Goal: Information Seeking & Learning: Learn about a topic

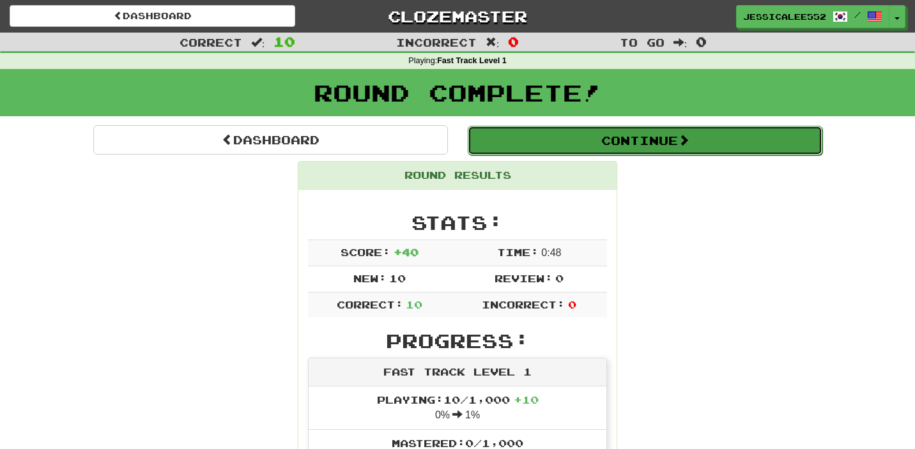
click at [668, 148] on button "Continue" at bounding box center [645, 140] width 355 height 29
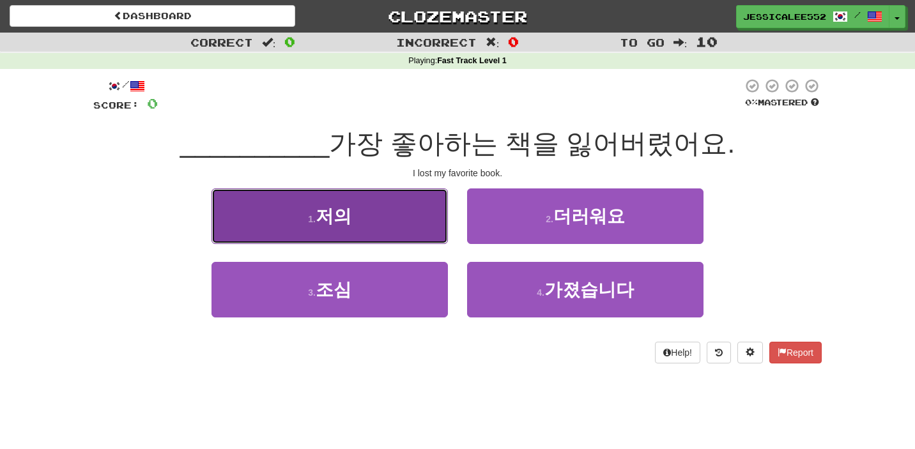
click at [333, 211] on span "저의" at bounding box center [334, 216] width 36 height 20
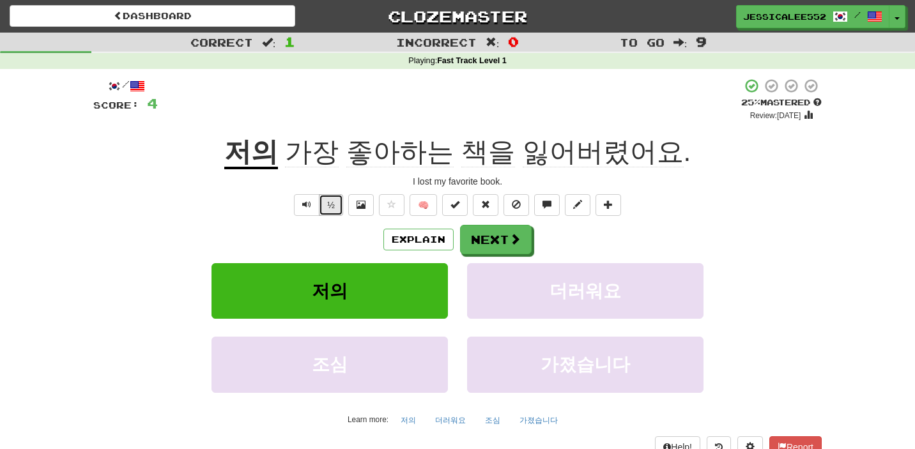
click at [337, 206] on button "½" at bounding box center [331, 205] width 24 height 22
click at [425, 239] on button "Explain" at bounding box center [418, 240] width 70 height 22
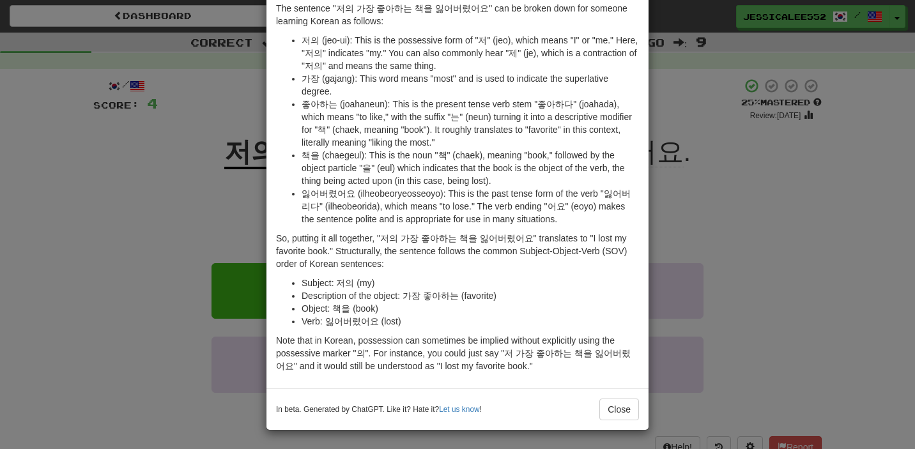
scroll to position [61, 0]
click at [620, 408] on button "Close" at bounding box center [619, 409] width 40 height 22
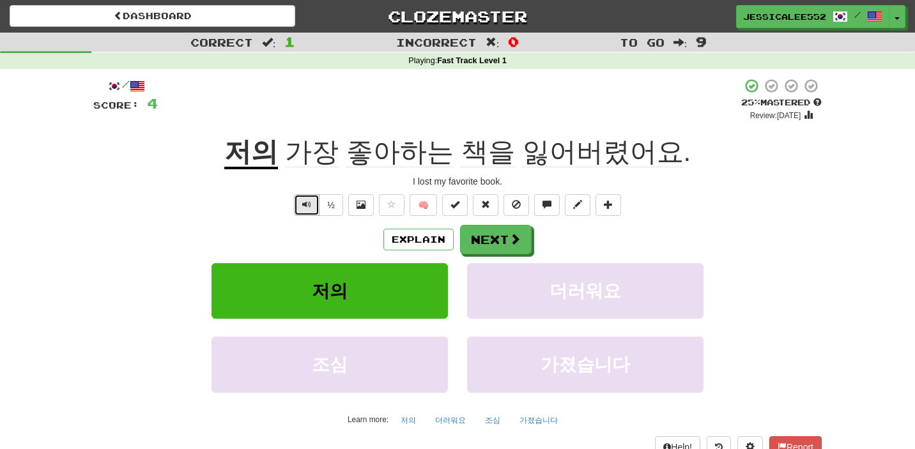
click at [305, 206] on span "Text-to-speech controls" at bounding box center [306, 204] width 9 height 9
click at [489, 244] on button "Next" at bounding box center [497, 239] width 72 height 29
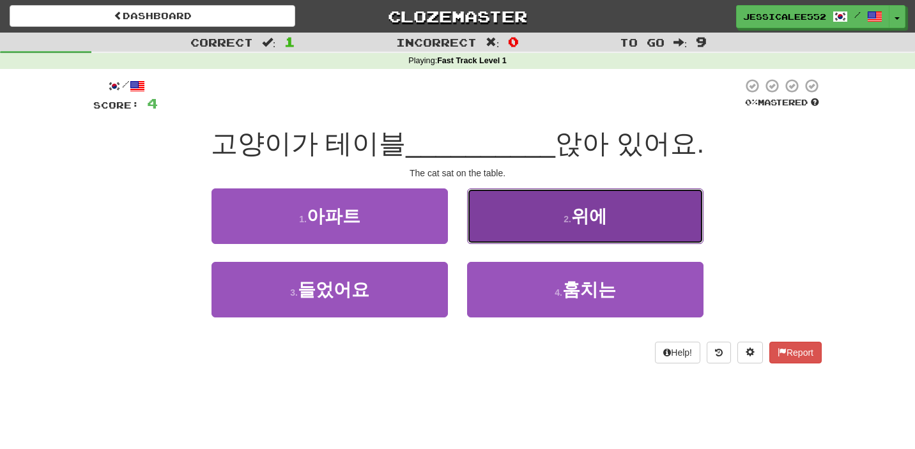
click at [571, 217] on small "2 ." at bounding box center [567, 219] width 8 height 10
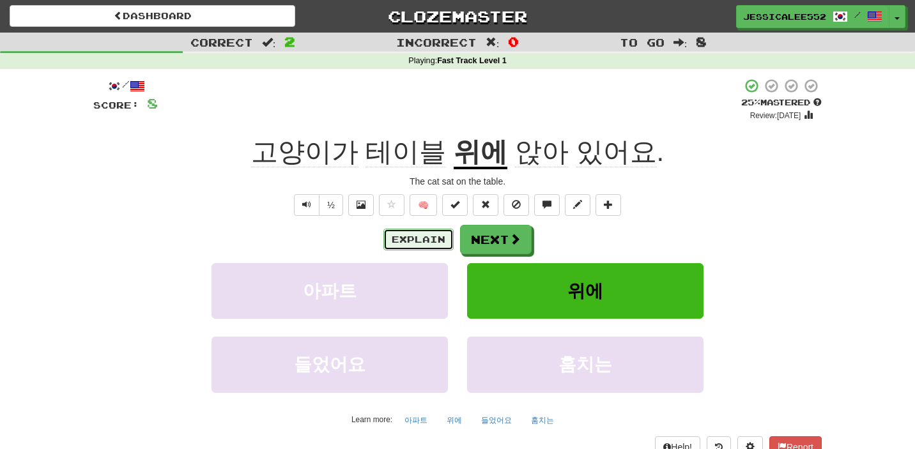
click at [413, 234] on button "Explain" at bounding box center [418, 240] width 70 height 22
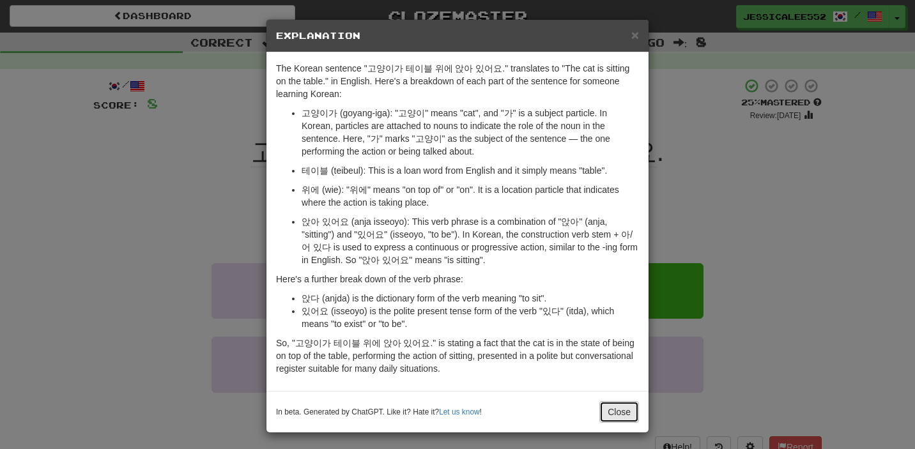
click at [619, 415] on button "Close" at bounding box center [619, 412] width 40 height 22
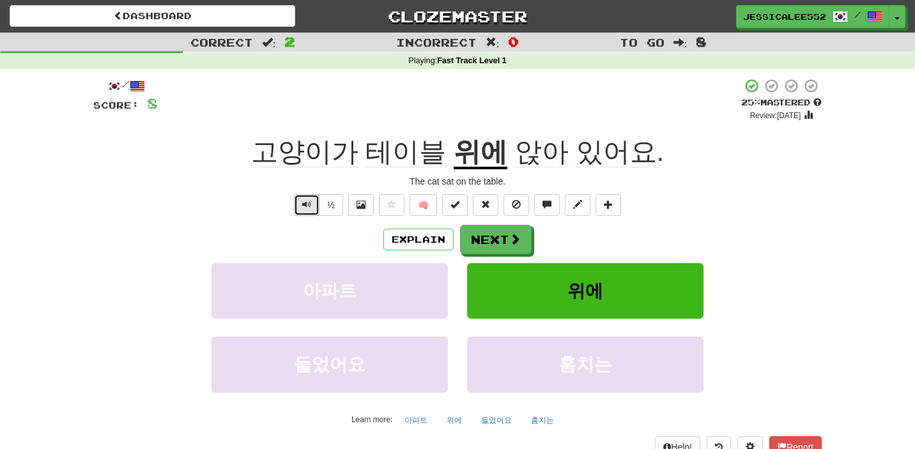
click at [300, 204] on button "Text-to-speech controls" at bounding box center [307, 205] width 26 height 22
click at [492, 242] on button "Next" at bounding box center [497, 239] width 72 height 29
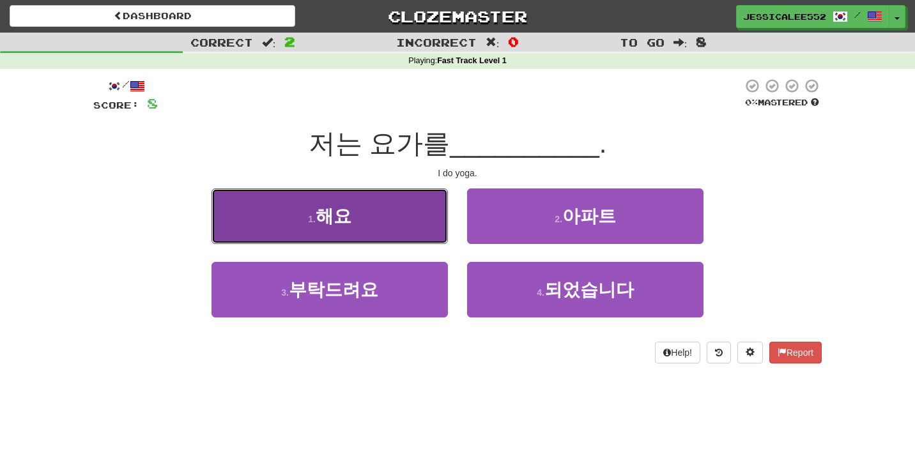
click at [323, 210] on span "해요" at bounding box center [334, 216] width 36 height 20
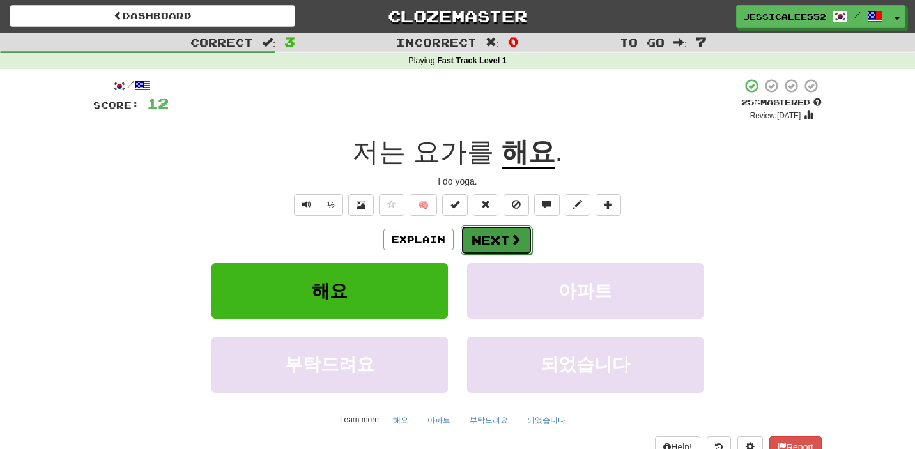
click at [514, 241] on span at bounding box center [515, 239] width 11 height 11
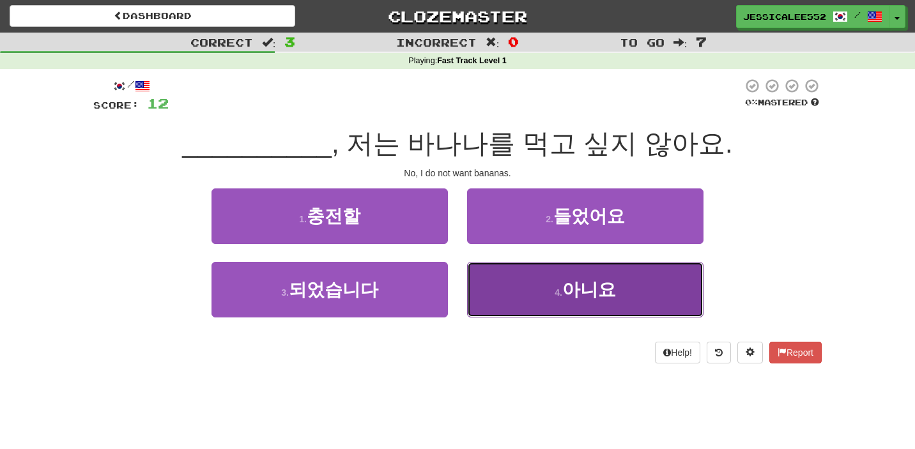
click at [626, 289] on button "4 . 아니요" at bounding box center [585, 290] width 236 height 56
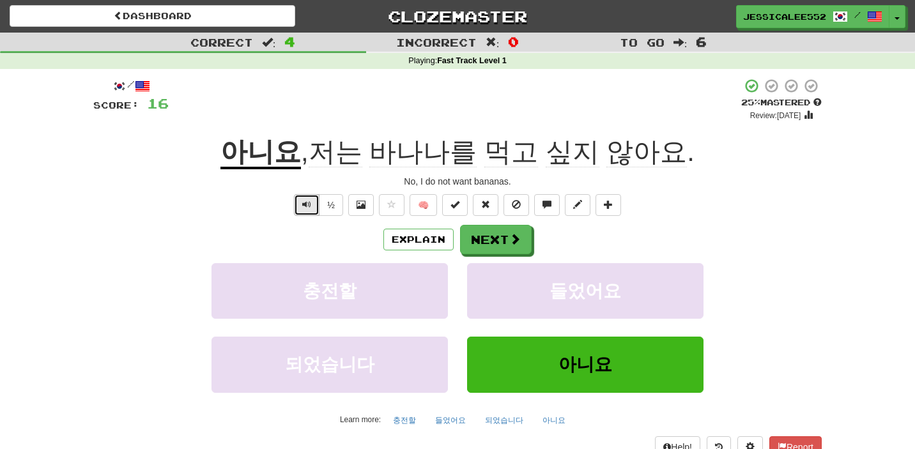
click at [305, 205] on span "Text-to-speech controls" at bounding box center [306, 204] width 9 height 9
click at [510, 237] on span at bounding box center [515, 239] width 11 height 11
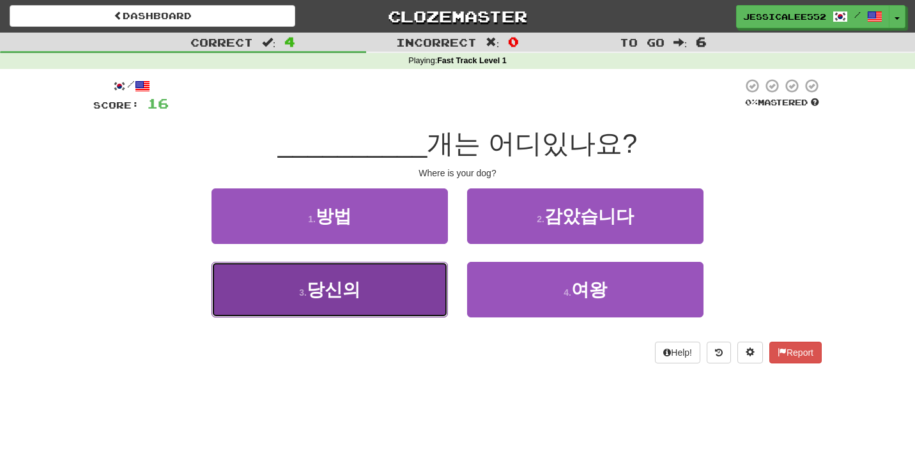
click at [328, 284] on span "당신의" at bounding box center [334, 290] width 54 height 20
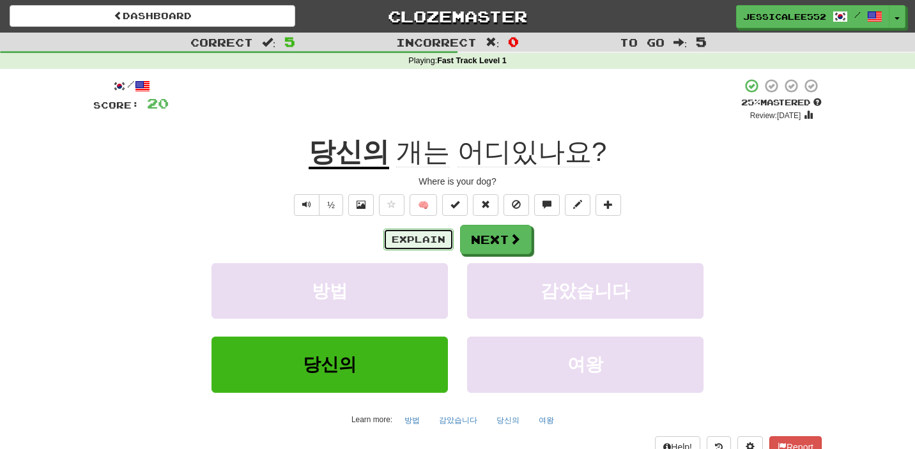
click at [406, 242] on button "Explain" at bounding box center [418, 240] width 70 height 22
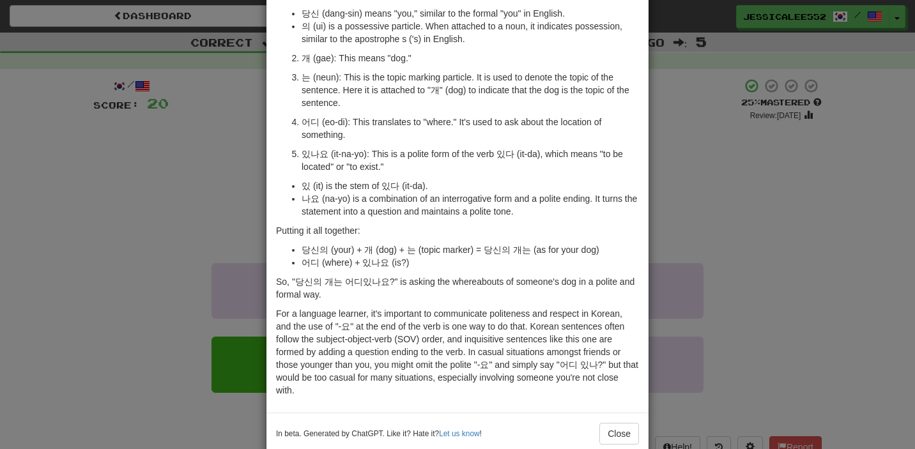
scroll to position [131, 0]
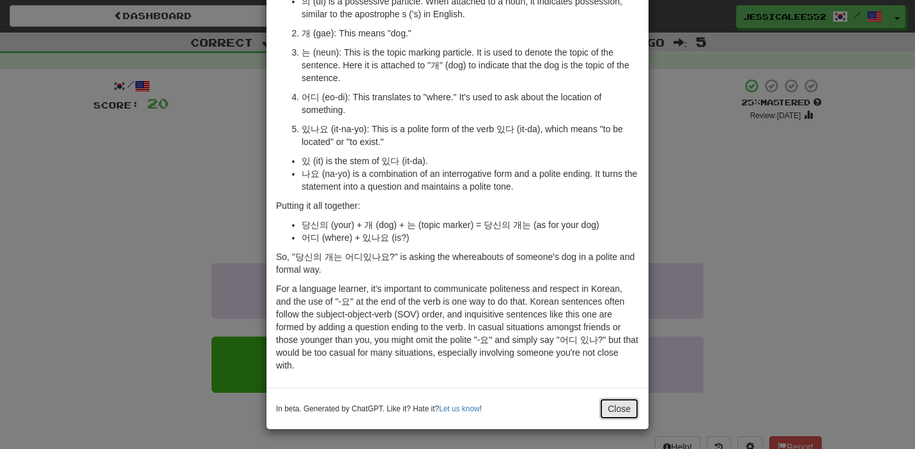
click at [615, 416] on button "Close" at bounding box center [619, 409] width 40 height 22
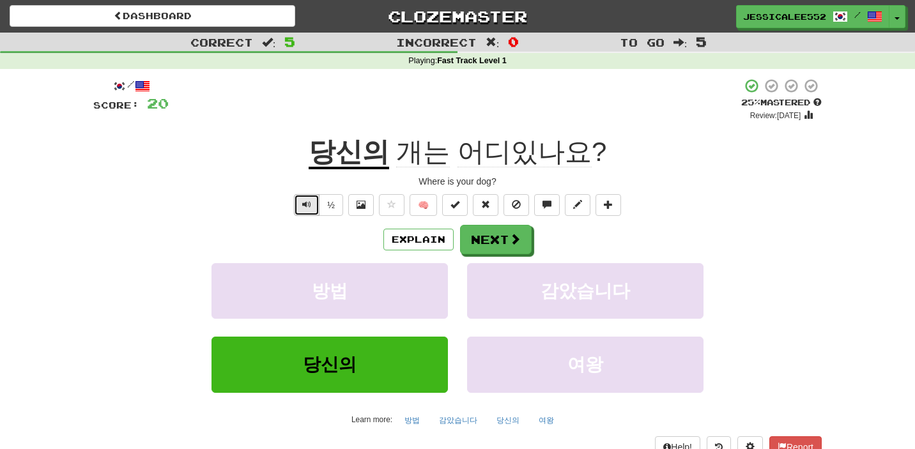
click at [304, 205] on span "Text-to-speech controls" at bounding box center [306, 204] width 9 height 9
click at [500, 236] on button "Next" at bounding box center [497, 239] width 72 height 29
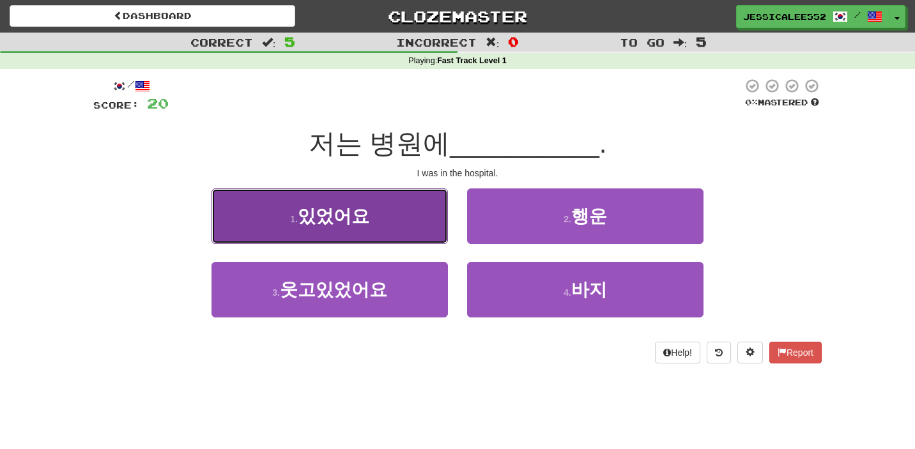
click at [342, 222] on span "있었어요" at bounding box center [334, 216] width 72 height 20
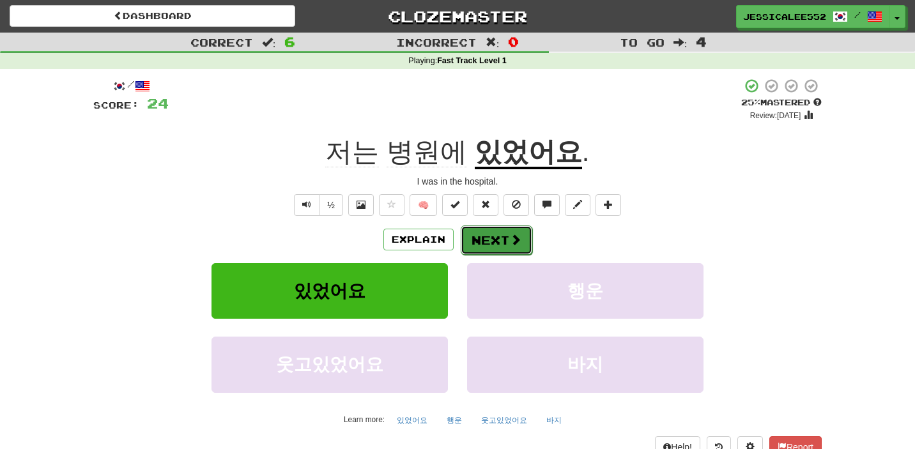
click at [524, 245] on button "Next" at bounding box center [497, 239] width 72 height 29
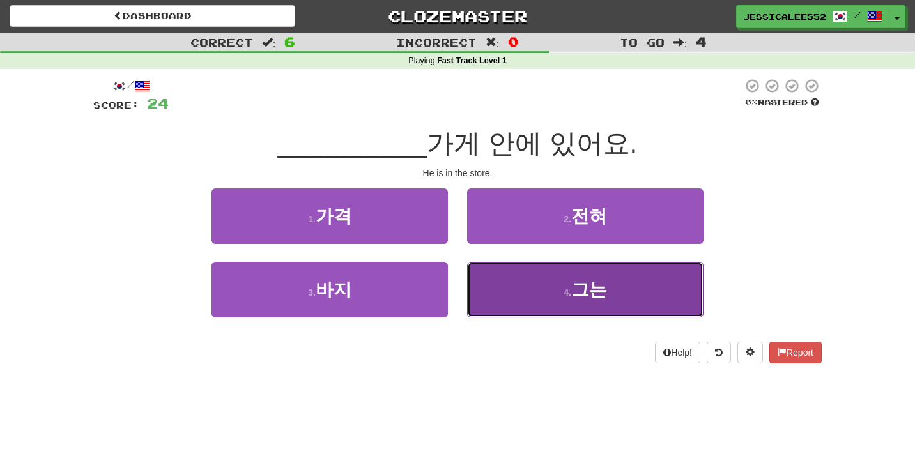
click at [567, 292] on small "4 ." at bounding box center [567, 292] width 8 height 10
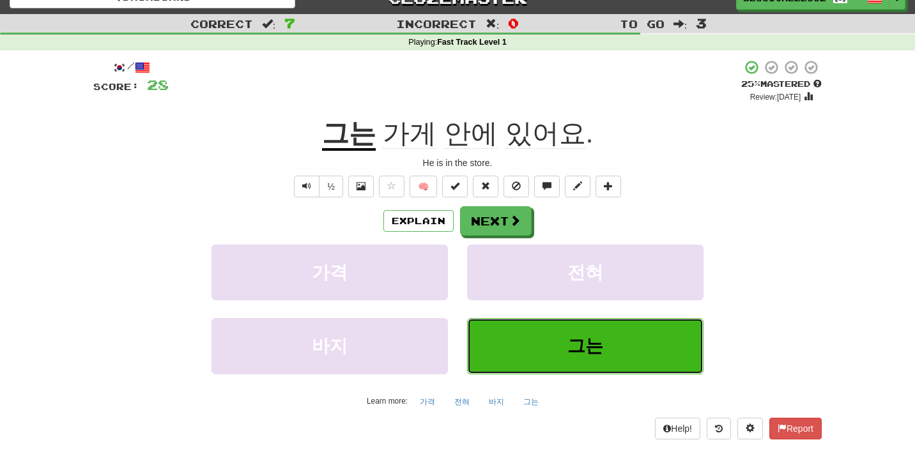
scroll to position [15, 0]
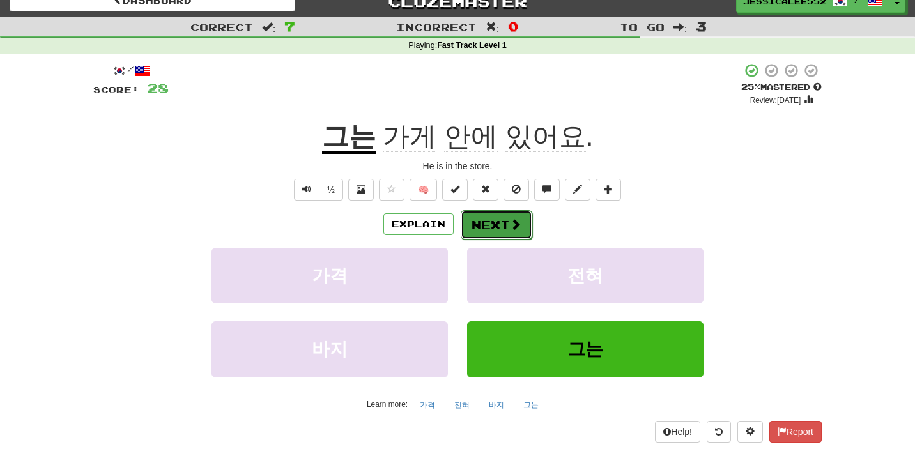
click at [510, 223] on span at bounding box center [515, 223] width 11 height 11
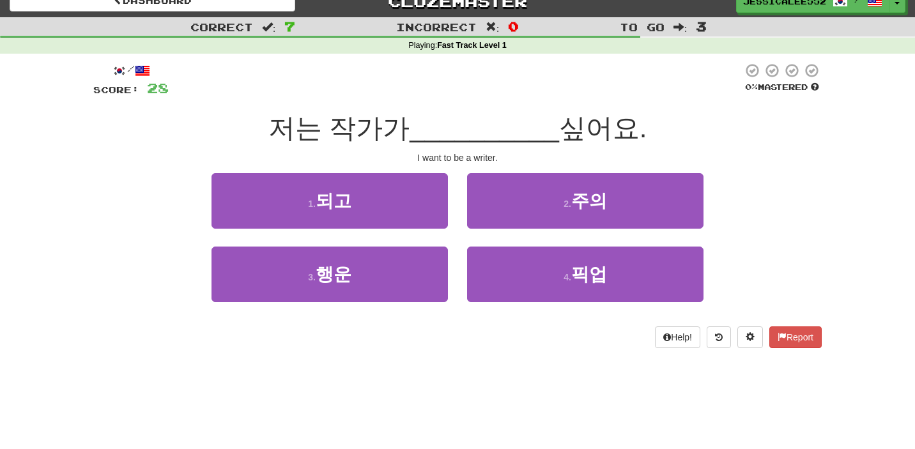
scroll to position [0, 0]
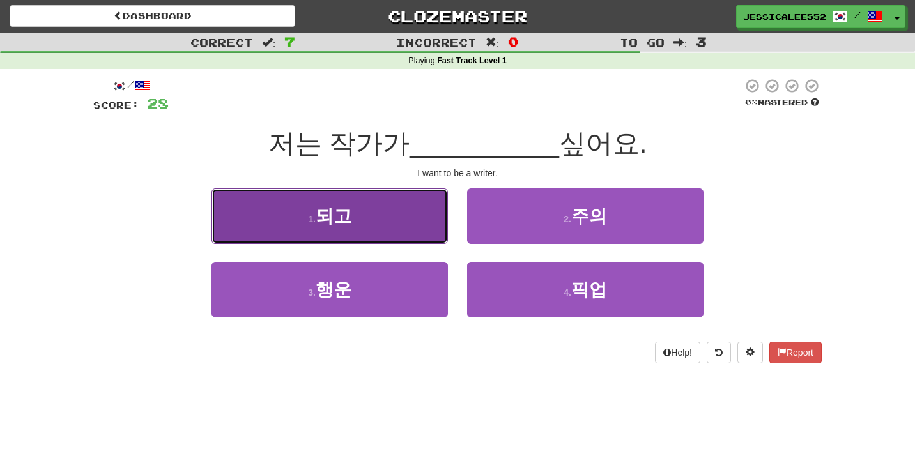
click at [355, 224] on button "1 . 되고" at bounding box center [329, 216] width 236 height 56
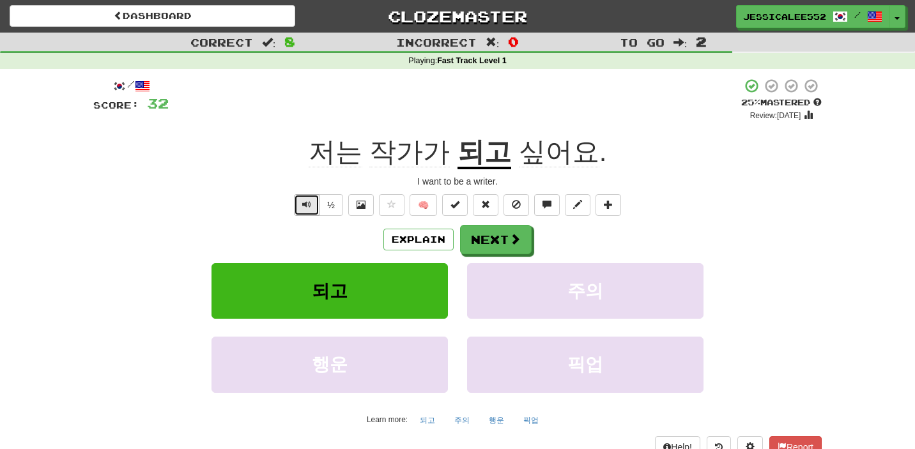
click at [307, 204] on span "Text-to-speech controls" at bounding box center [306, 204] width 9 height 9
click at [499, 234] on button "Next" at bounding box center [497, 239] width 72 height 29
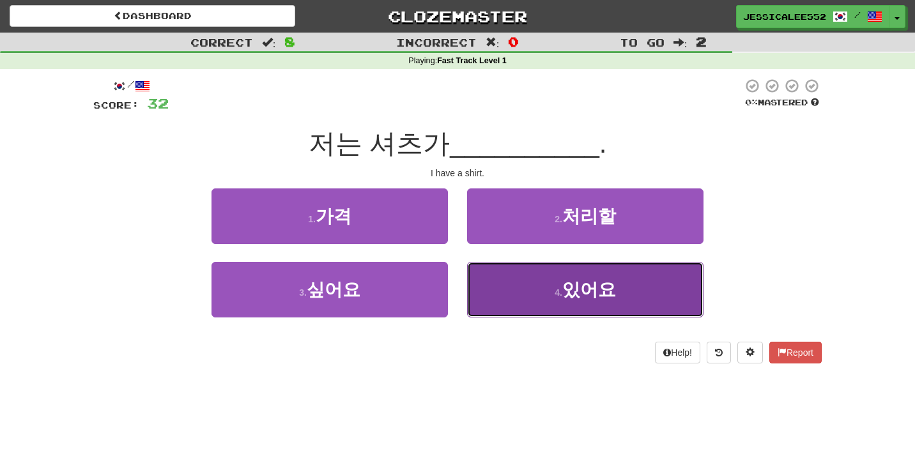
click at [583, 285] on span "있어요" at bounding box center [589, 290] width 54 height 20
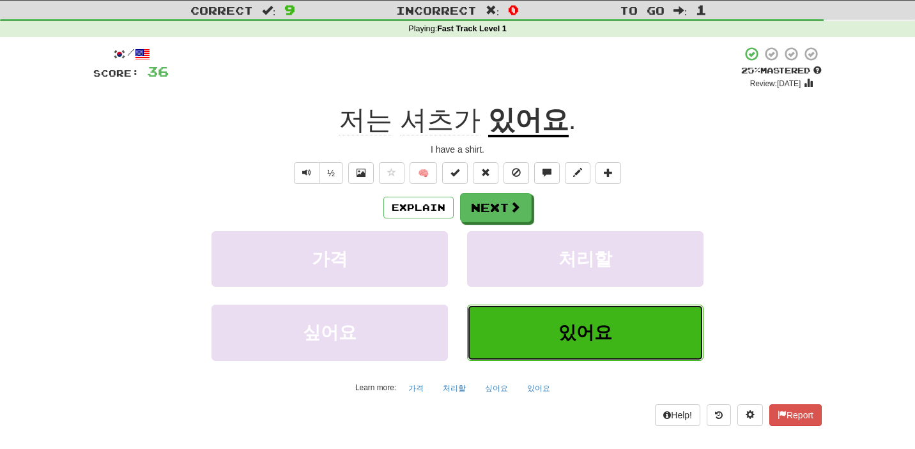
scroll to position [42, 0]
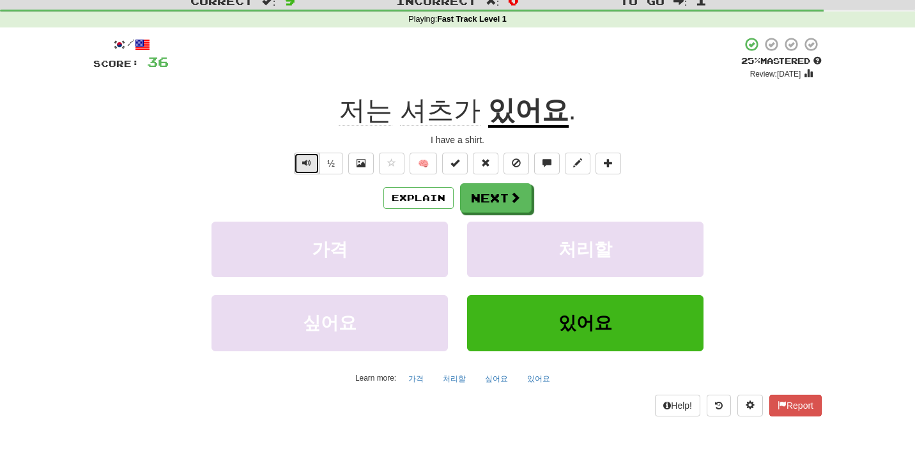
click at [308, 164] on span "Text-to-speech controls" at bounding box center [306, 162] width 9 height 9
click at [517, 197] on span at bounding box center [515, 197] width 11 height 11
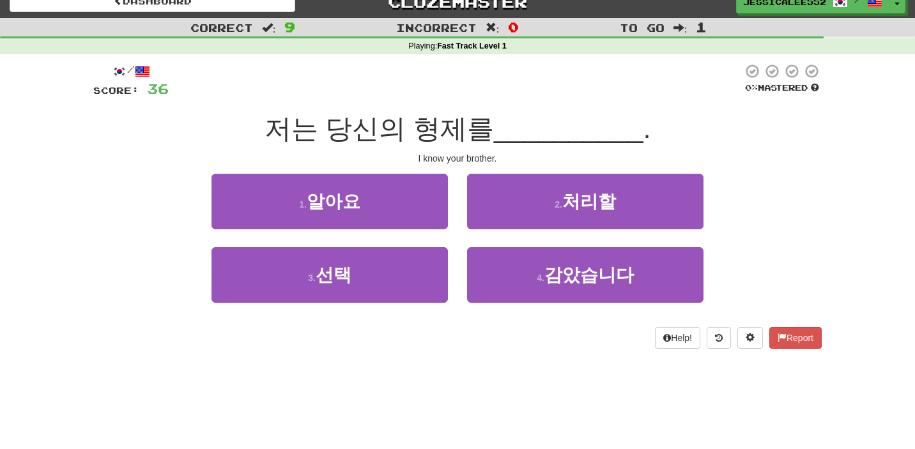
scroll to position [0, 0]
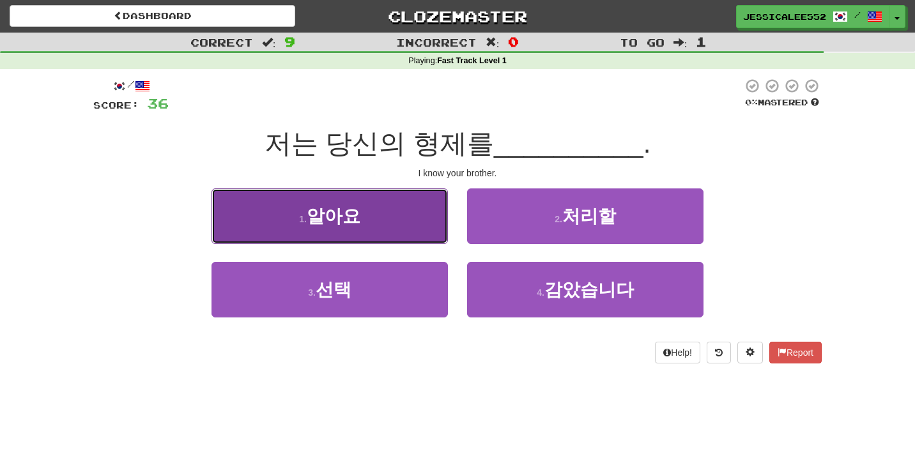
click at [369, 222] on button "1 . 알아요" at bounding box center [329, 216] width 236 height 56
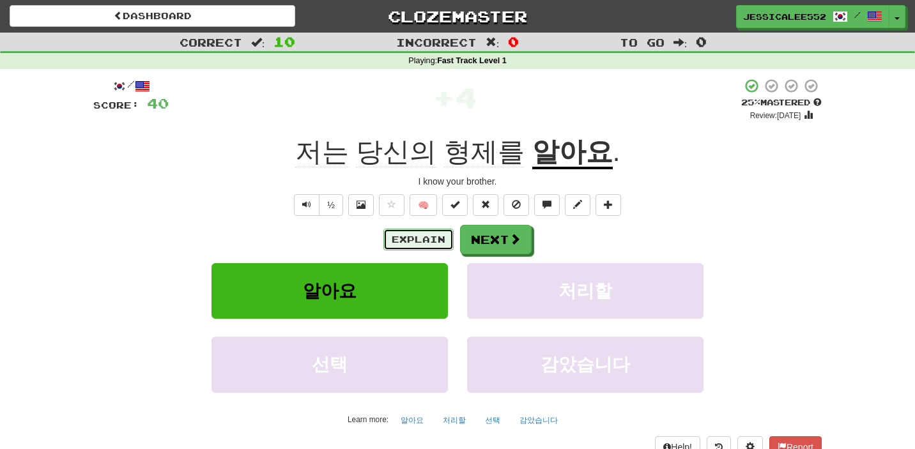
click at [432, 242] on button "Explain" at bounding box center [418, 240] width 70 height 22
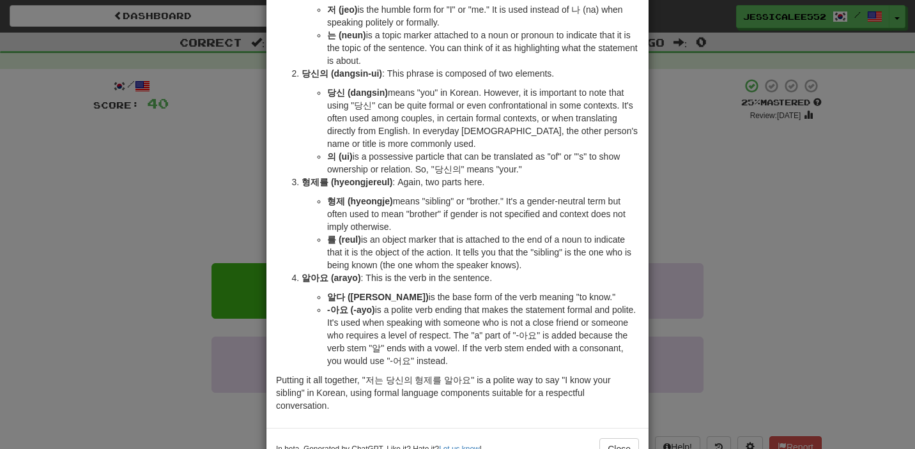
scroll to position [156, 0]
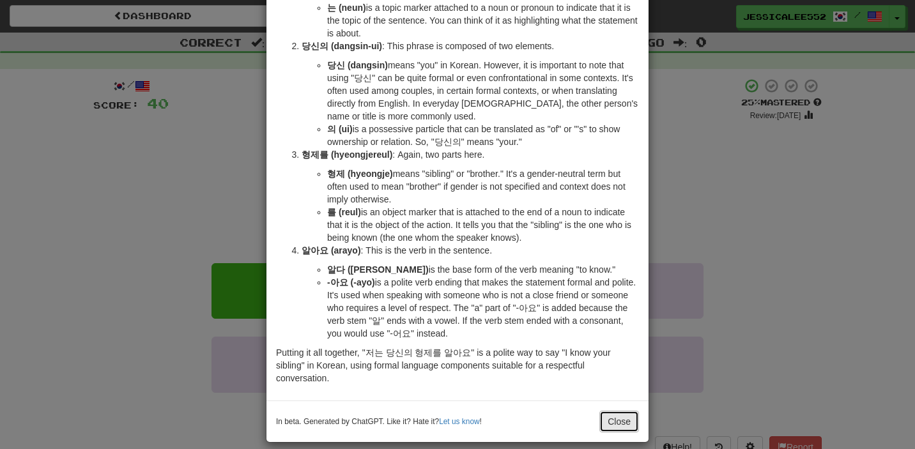
click at [604, 411] on button "Close" at bounding box center [619, 422] width 40 height 22
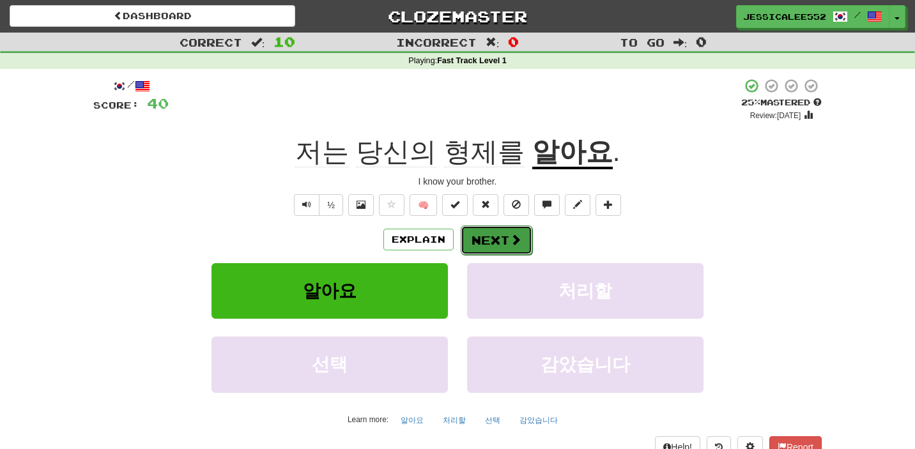
click at [496, 242] on button "Next" at bounding box center [497, 239] width 72 height 29
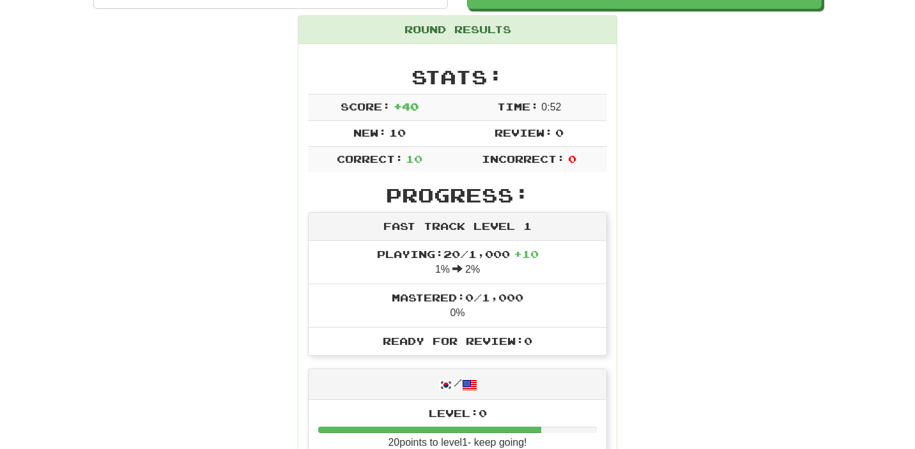
scroll to position [0, 0]
